Goal: Consume media (video, audio)

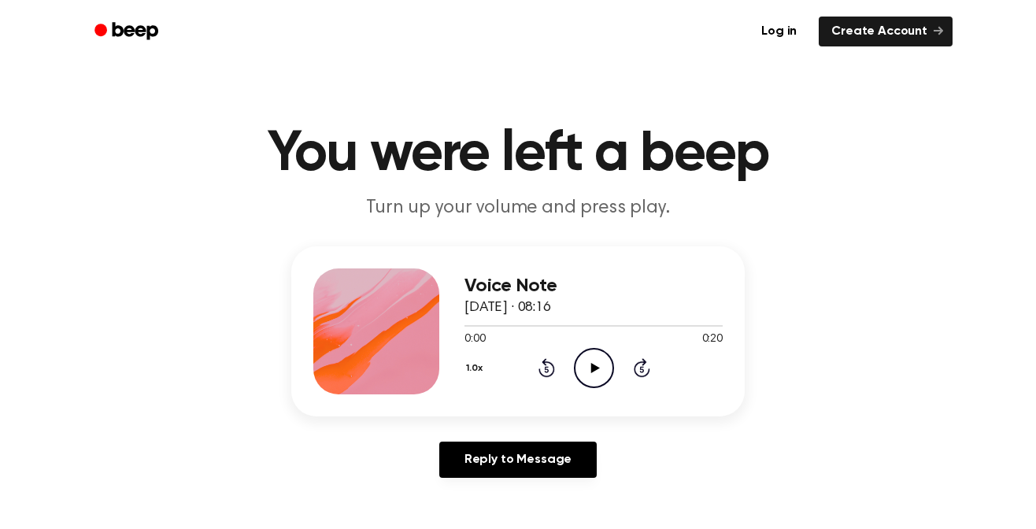
click at [587, 371] on icon "Play Audio" at bounding box center [594, 368] width 40 height 40
click at [858, 333] on div "Voice Note [DATE] · 08:16 0:20 0:20 Your browser does not support the [object O…" at bounding box center [518, 368] width 998 height 244
click at [781, 25] on link "Log in" at bounding box center [778, 32] width 61 height 30
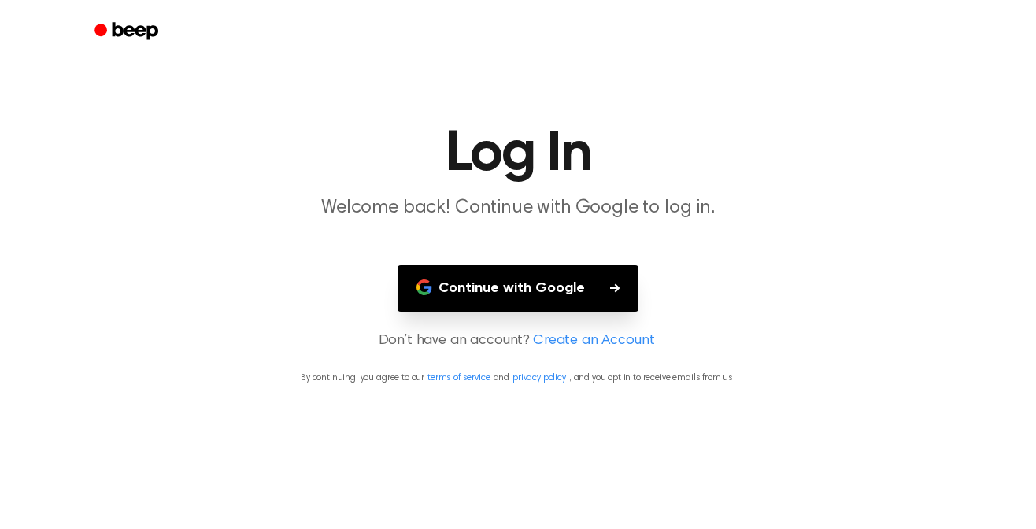
click at [507, 287] on button "Continue with Google" at bounding box center [517, 288] width 241 height 46
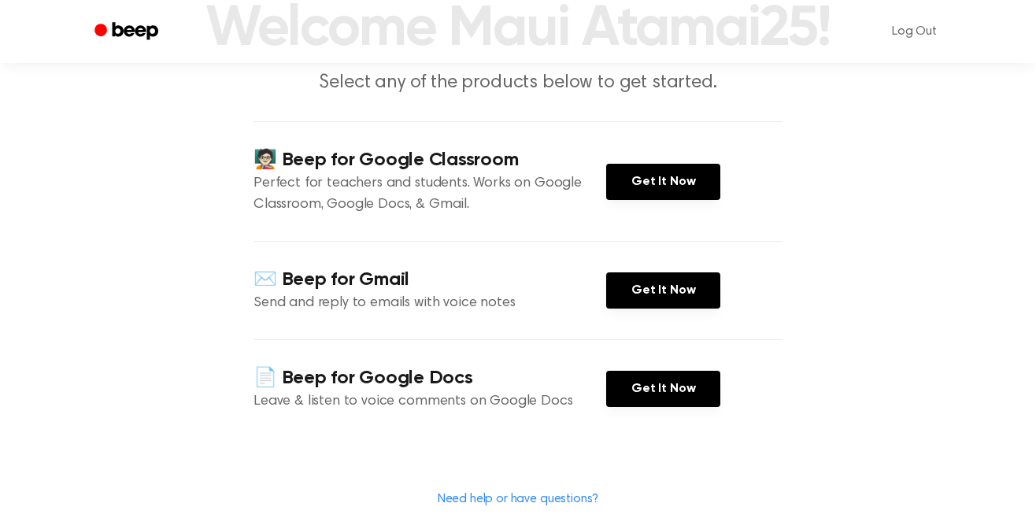
scroll to position [120, 0]
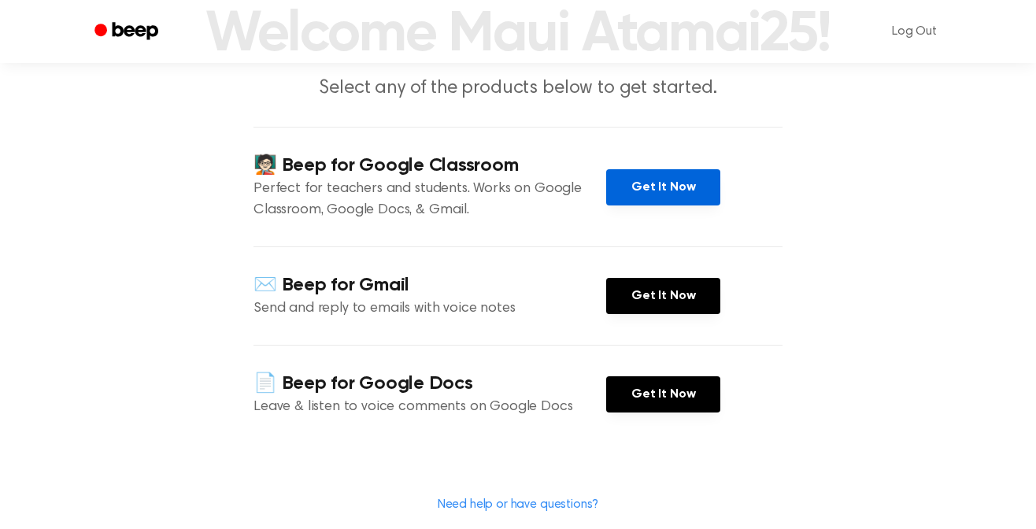
click at [638, 183] on link "Get It Now" at bounding box center [663, 187] width 114 height 36
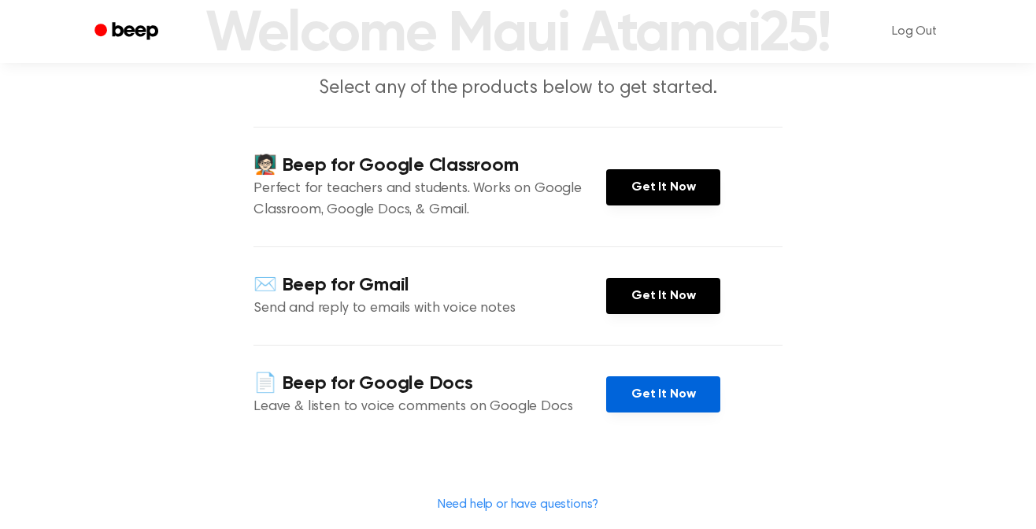
click at [675, 387] on link "Get It Now" at bounding box center [663, 394] width 114 height 36
